Goal: Information Seeking & Learning: Learn about a topic

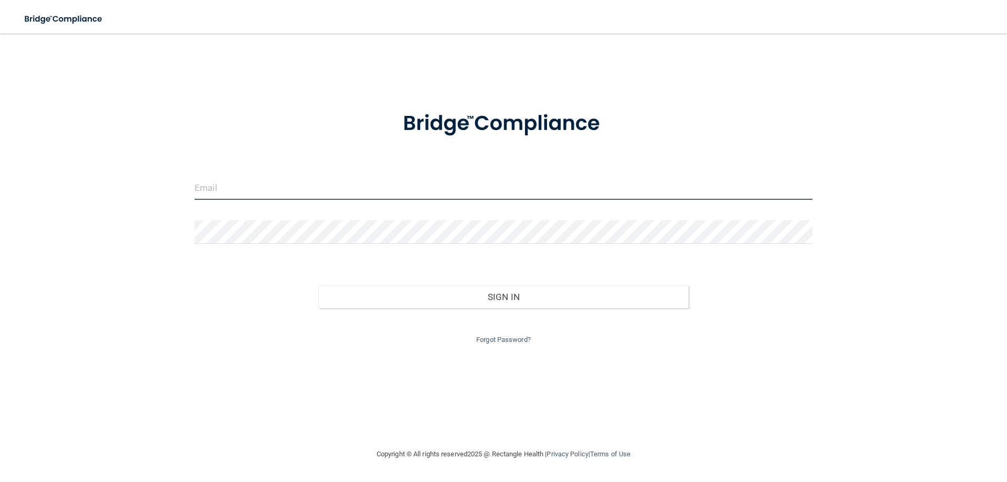
click at [594, 196] on input "email" at bounding box center [504, 188] width 618 height 24
type input "[PERSON_NAME][EMAIL_ADDRESS][PERSON_NAME][DOMAIN_NAME]"
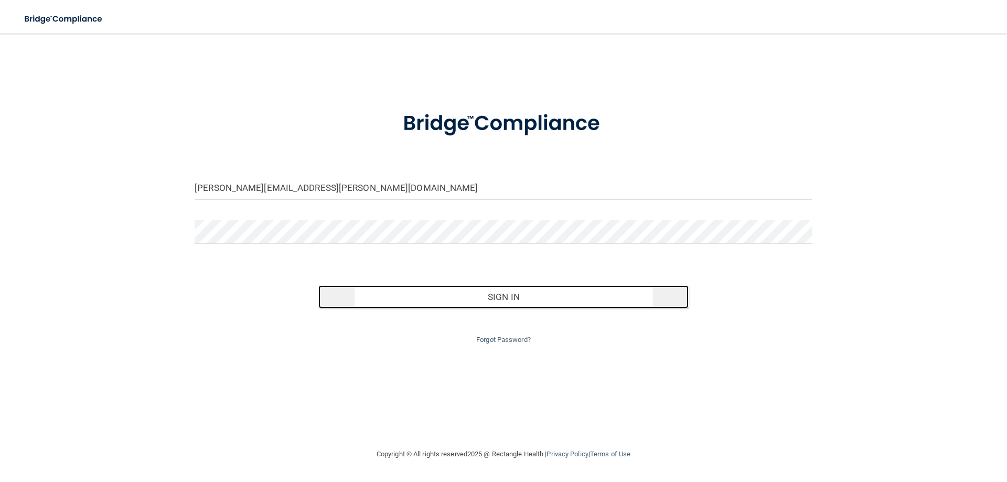
click at [517, 296] on button "Sign In" at bounding box center [503, 296] width 371 height 23
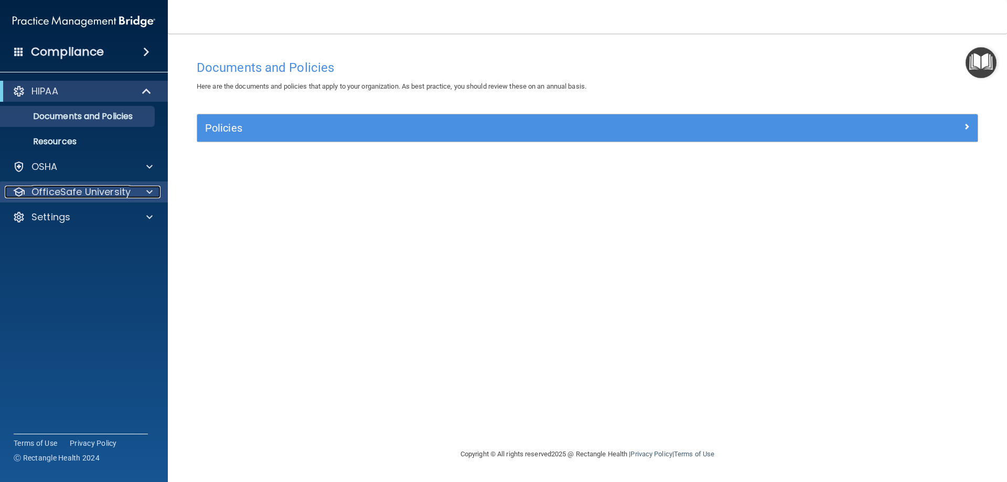
click at [148, 191] on span at bounding box center [149, 192] width 6 height 13
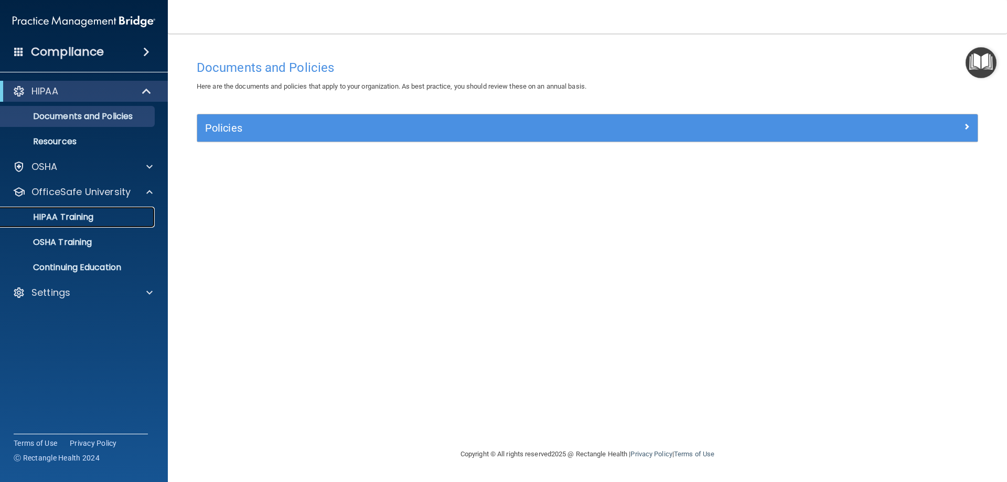
click at [81, 216] on p "HIPAA Training" at bounding box center [50, 217] width 87 height 10
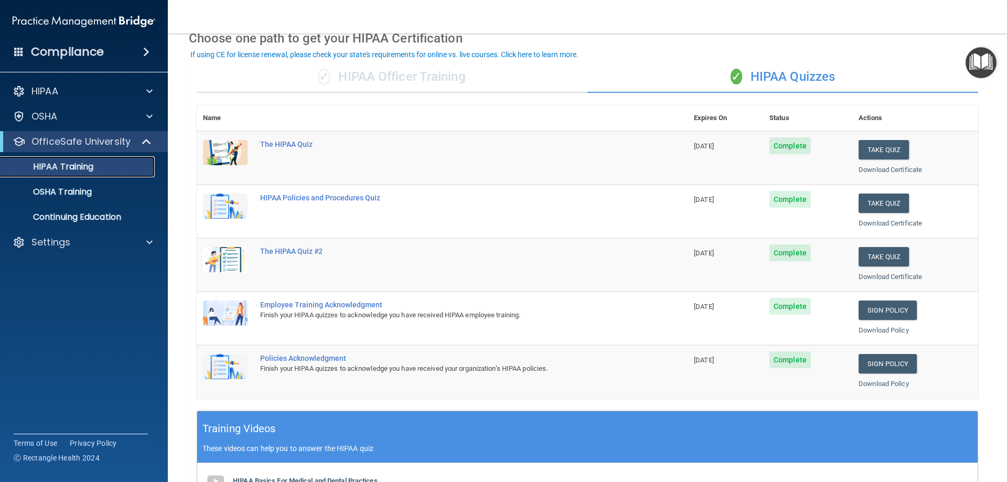
scroll to position [52, 0]
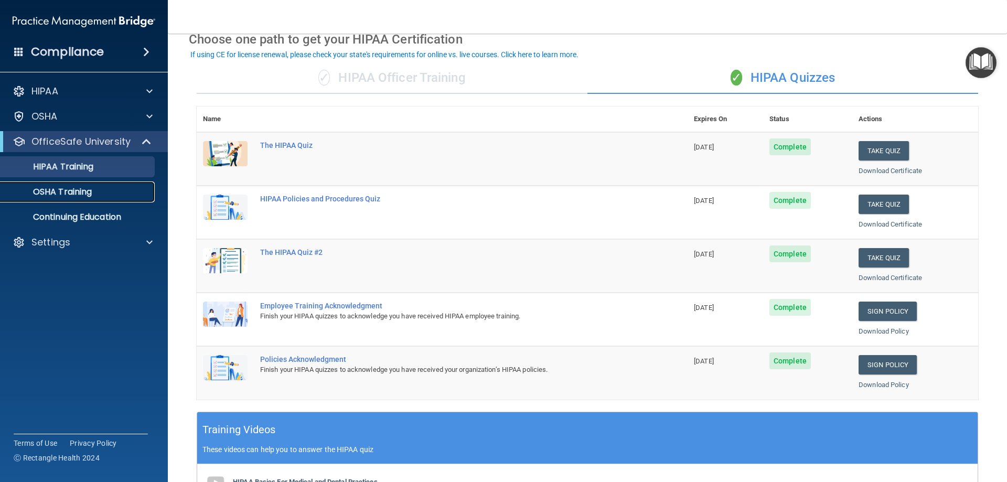
click at [77, 188] on p "OSHA Training" at bounding box center [49, 192] width 85 height 10
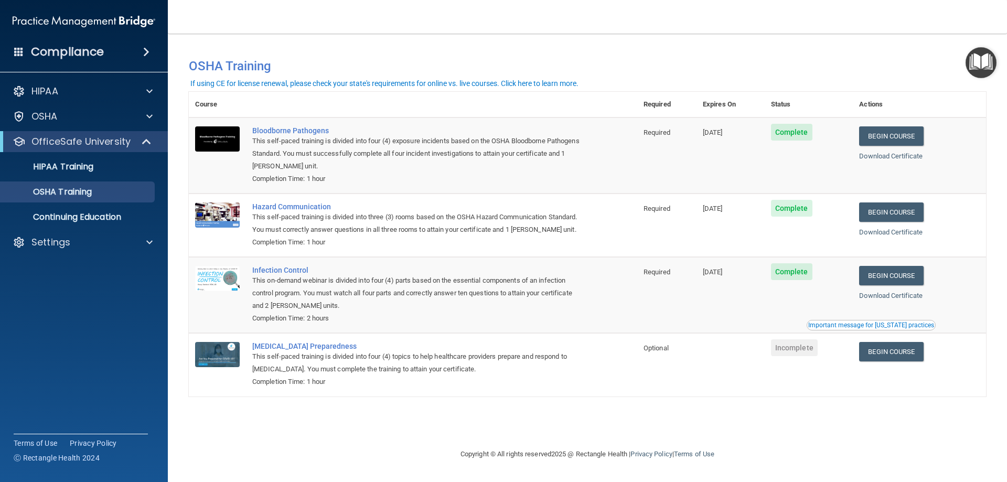
click at [434, 13] on nav "Toggle navigation [PERSON_NAME] [PERSON_NAME][EMAIL_ADDRESS][PERSON_NAME][DOMAI…" at bounding box center [587, 17] width 839 height 34
